Goal: Navigation & Orientation: Find specific page/section

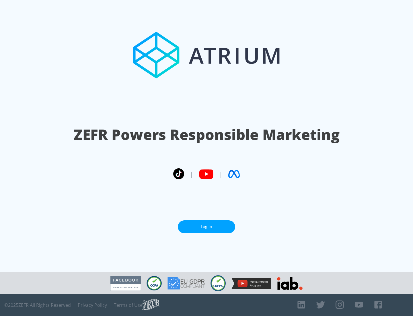
click at [207, 226] on link "Log In" at bounding box center [206, 226] width 57 height 13
